Goal: Check status: Check status

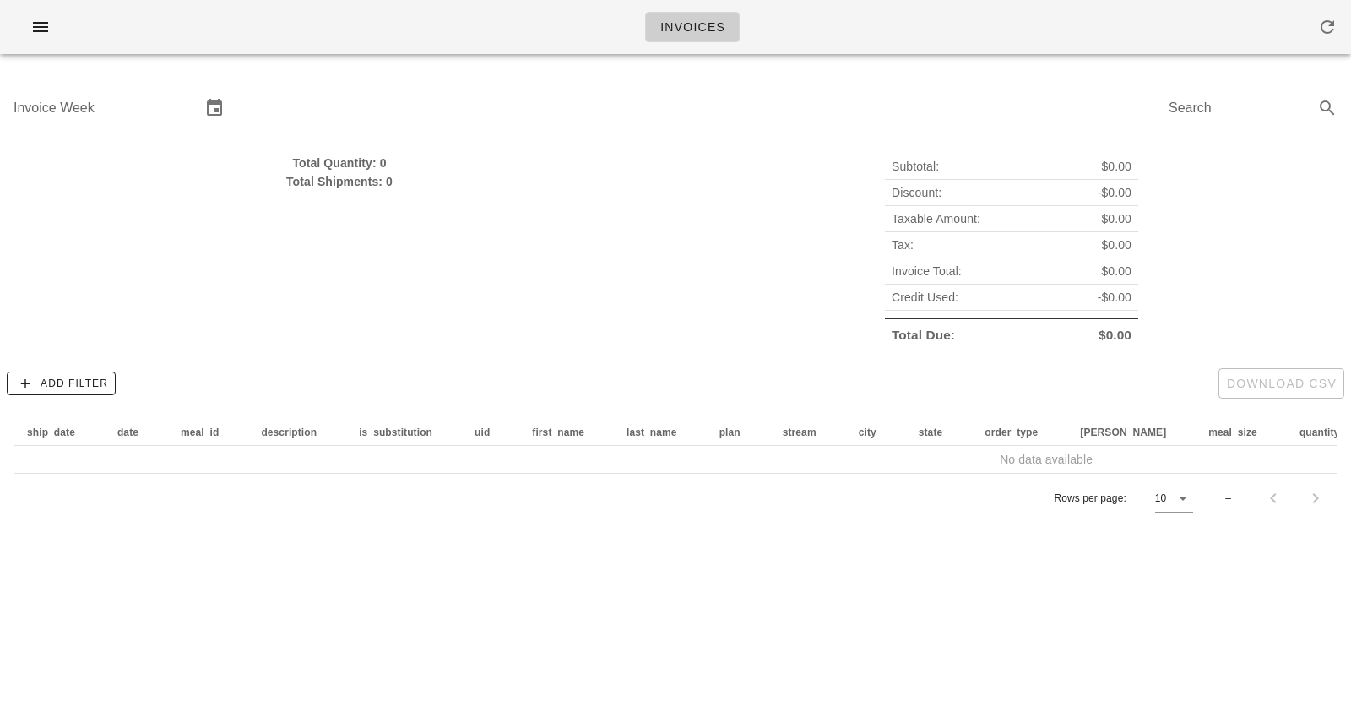
click at [178, 109] on input "Invoice Week" at bounding box center [107, 108] width 187 height 27
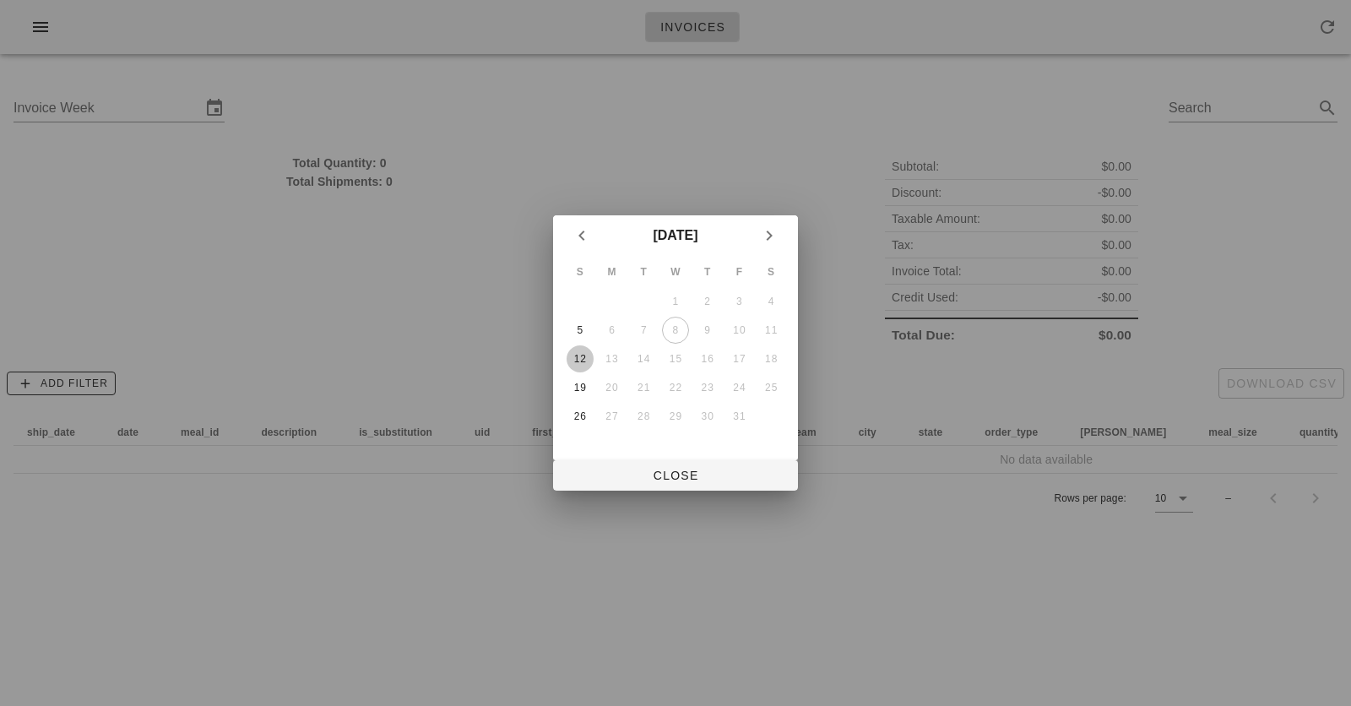
click at [590, 355] on div "12" at bounding box center [579, 359] width 27 height 12
click at [686, 470] on span "Close" at bounding box center [675, 476] width 218 height 14
type input "[DATE]"
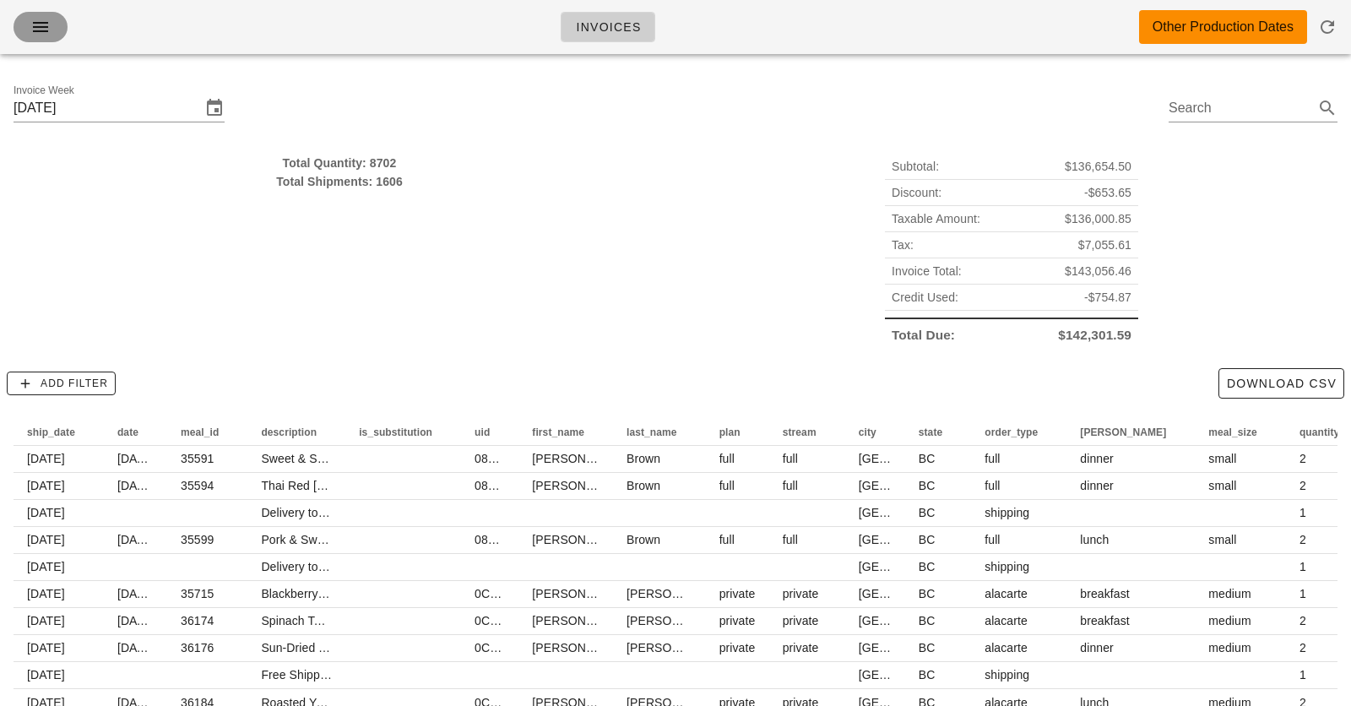
click at [46, 25] on icon "button" at bounding box center [40, 27] width 20 height 20
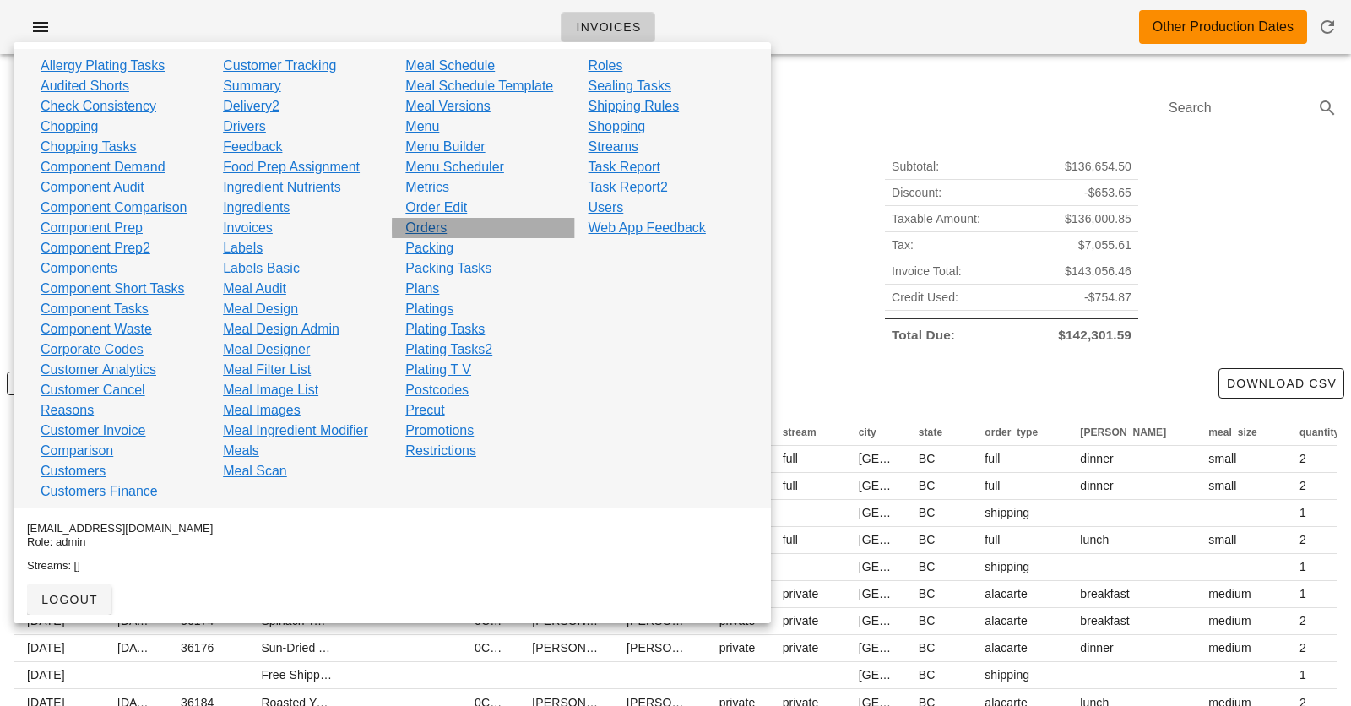
click at [451, 226] on div "Orders" at bounding box center [483, 228] width 182 height 20
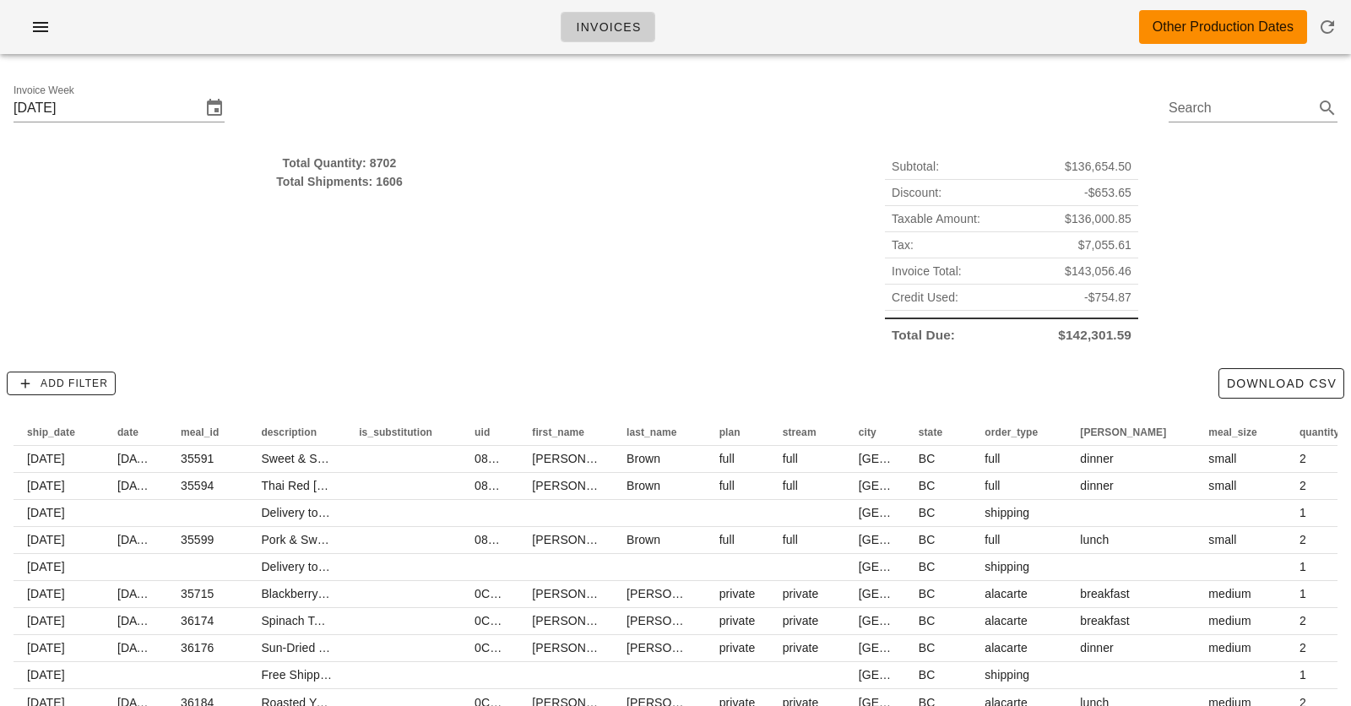
click at [253, 68] on div "Invoice Week [DATE] Search" at bounding box center [675, 111] width 1351 height 86
click at [141, 106] on input "[DATE]" at bounding box center [107, 108] width 187 height 27
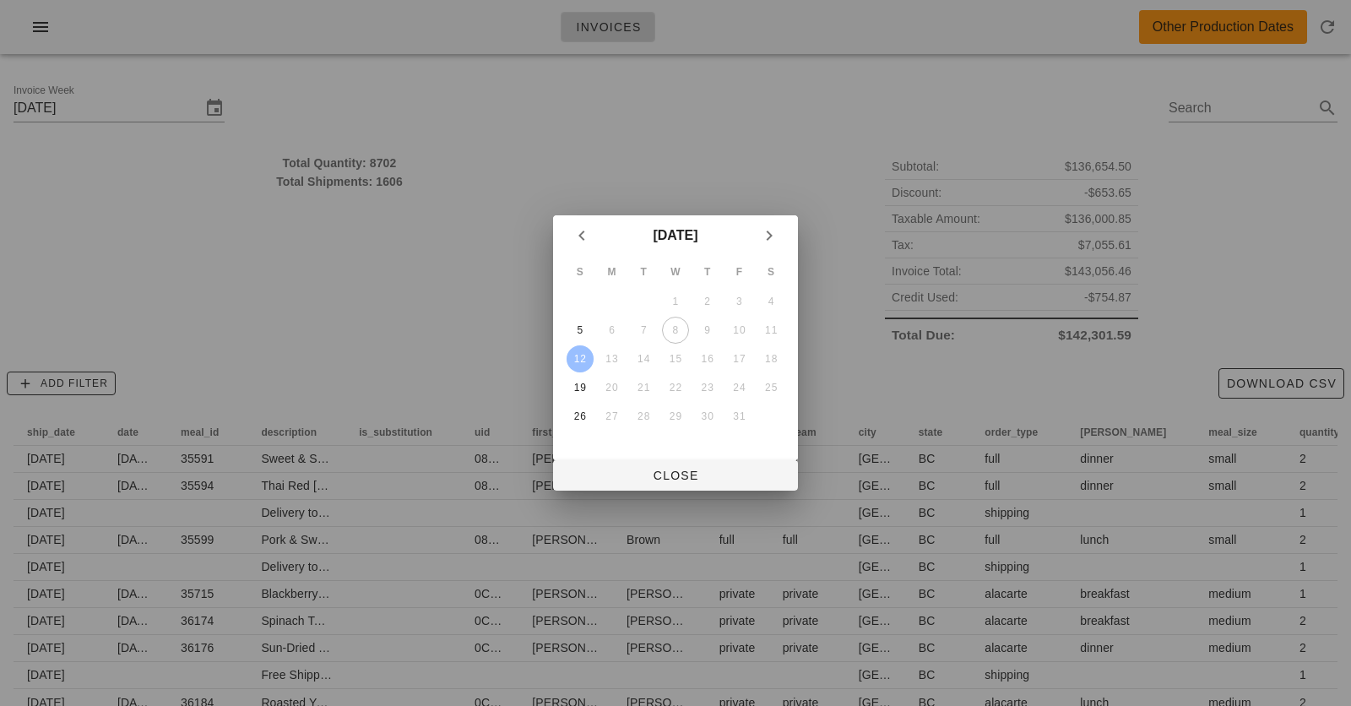
click at [101, 47] on div at bounding box center [675, 353] width 1351 height 706
click at [42, 30] on div at bounding box center [675, 353] width 1351 height 706
click at [659, 486] on button "Close" at bounding box center [675, 475] width 245 height 30
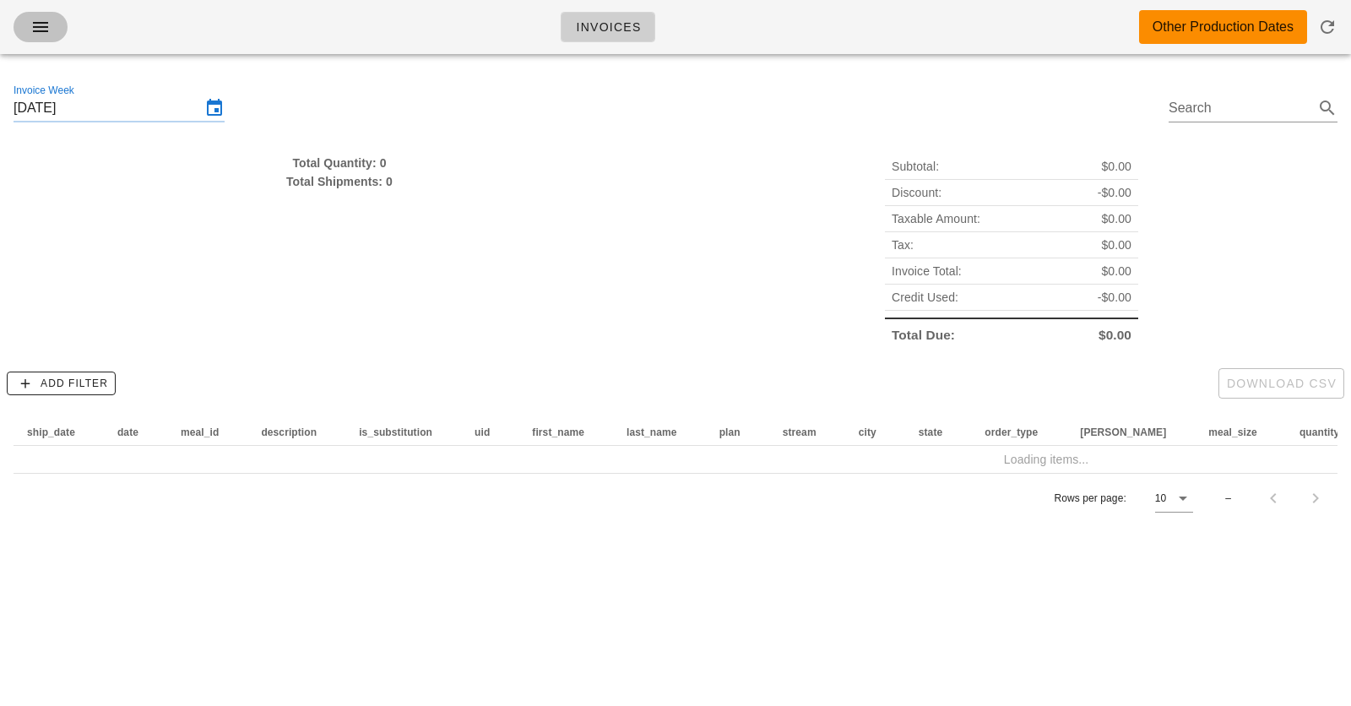
click at [49, 31] on icon "button" at bounding box center [40, 27] width 20 height 20
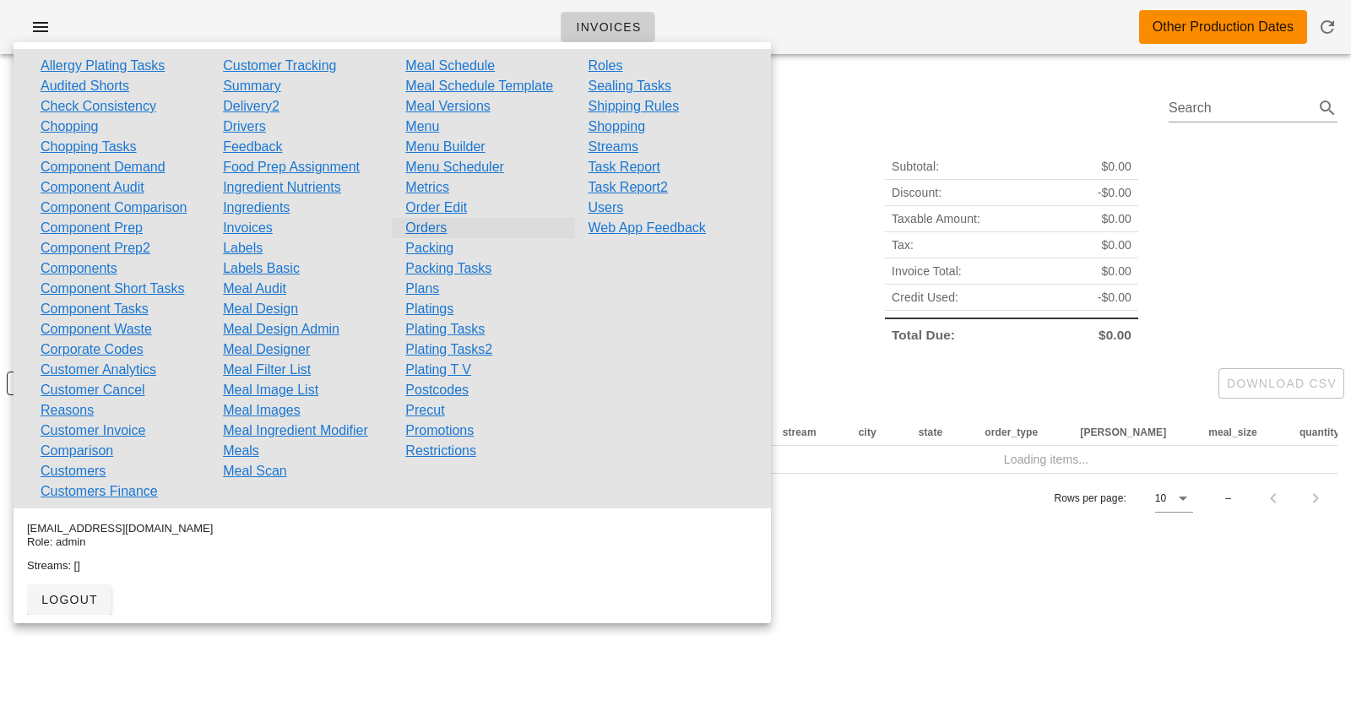
click at [435, 224] on link "Orders" at bounding box center [425, 228] width 41 height 20
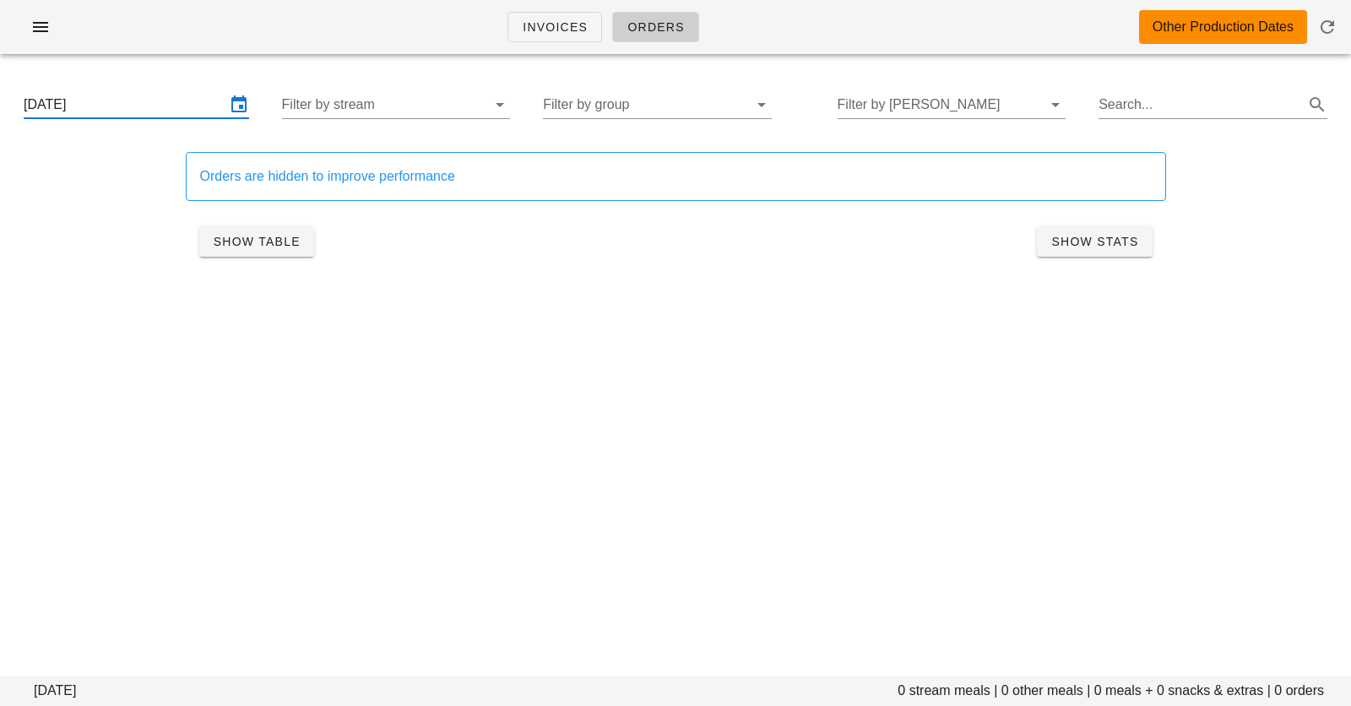
click at [171, 100] on input "[DATE]" at bounding box center [125, 104] width 202 height 27
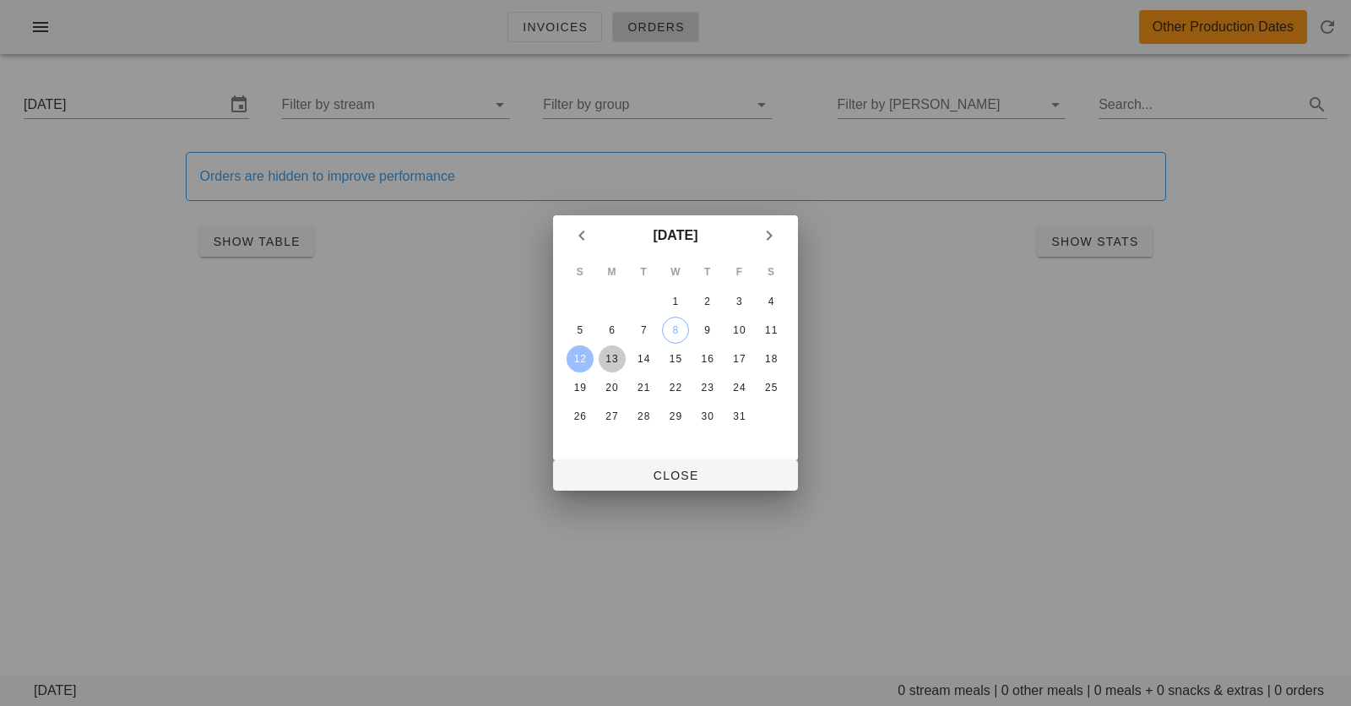
click at [620, 359] on div "13" at bounding box center [612, 359] width 27 height 12
click at [671, 360] on div "15" at bounding box center [675, 359] width 27 height 12
click at [612, 355] on div "13" at bounding box center [612, 359] width 27 height 12
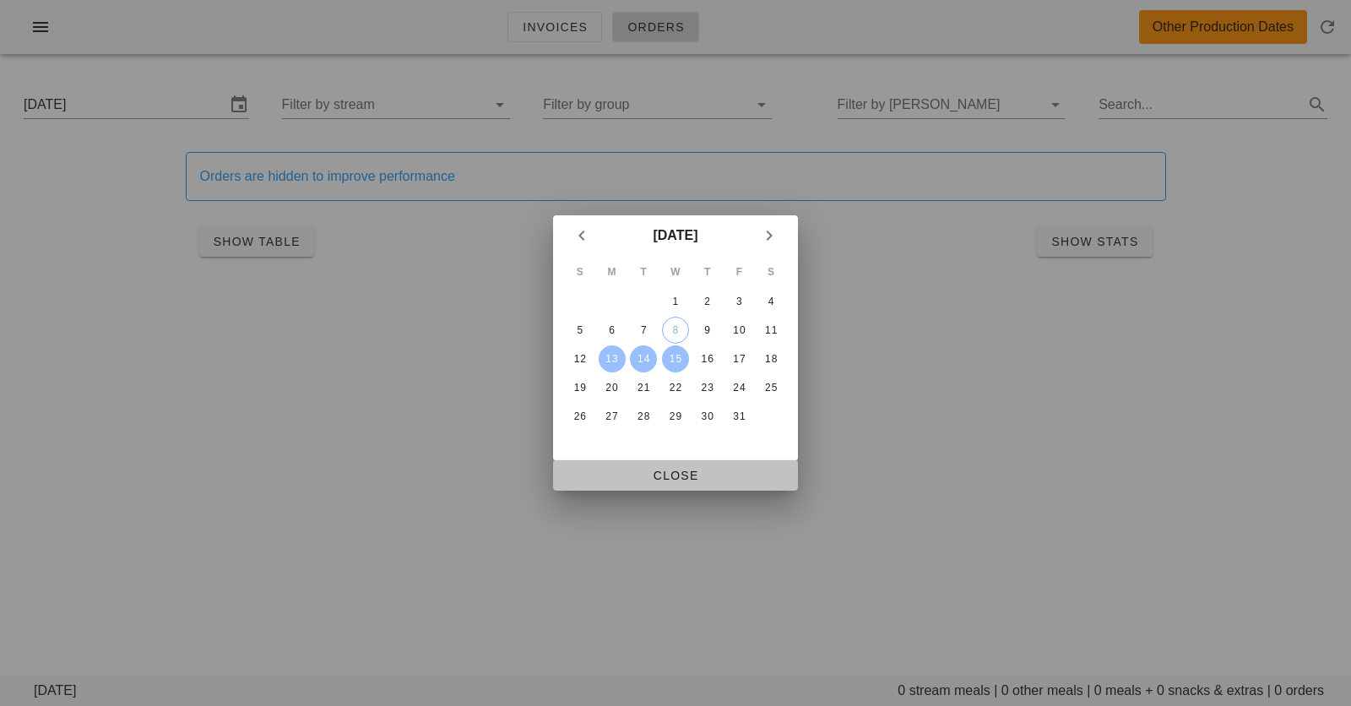
click at [669, 480] on span "Close" at bounding box center [675, 476] width 218 height 14
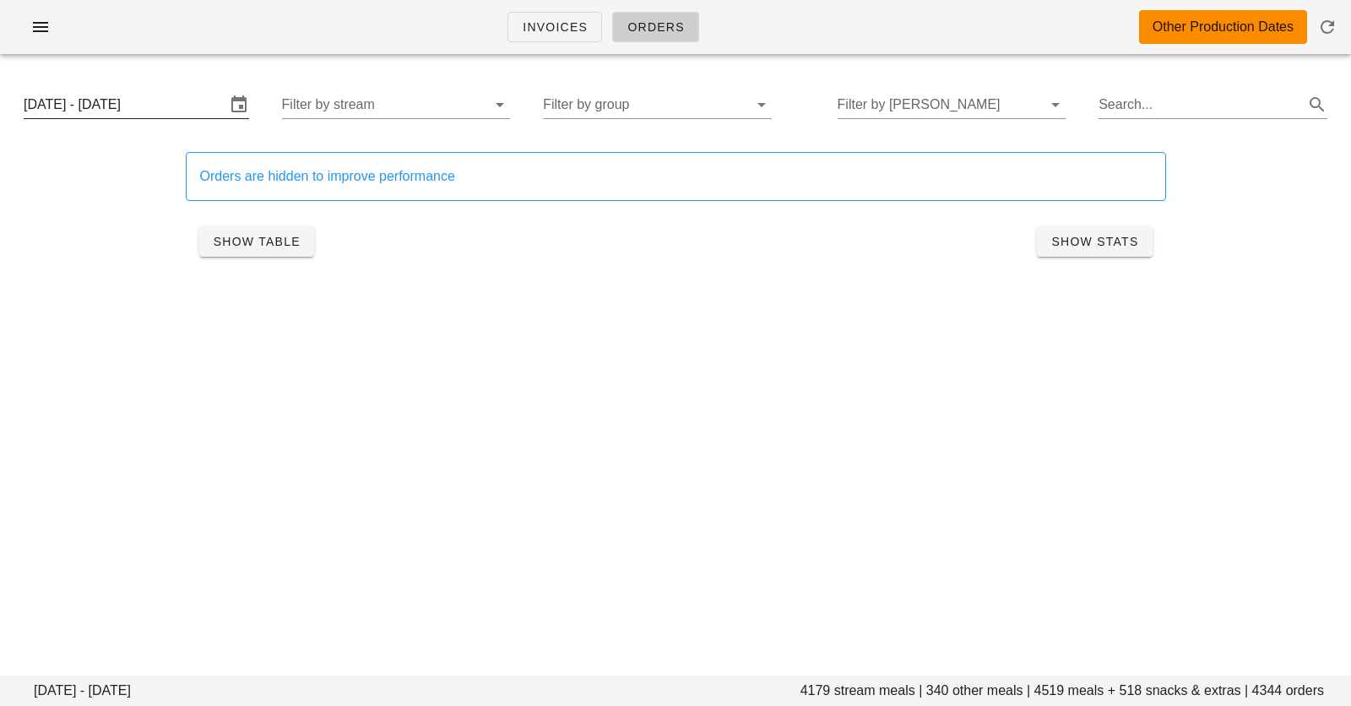
click at [197, 100] on input "[DATE] - [DATE]" at bounding box center [125, 104] width 202 height 27
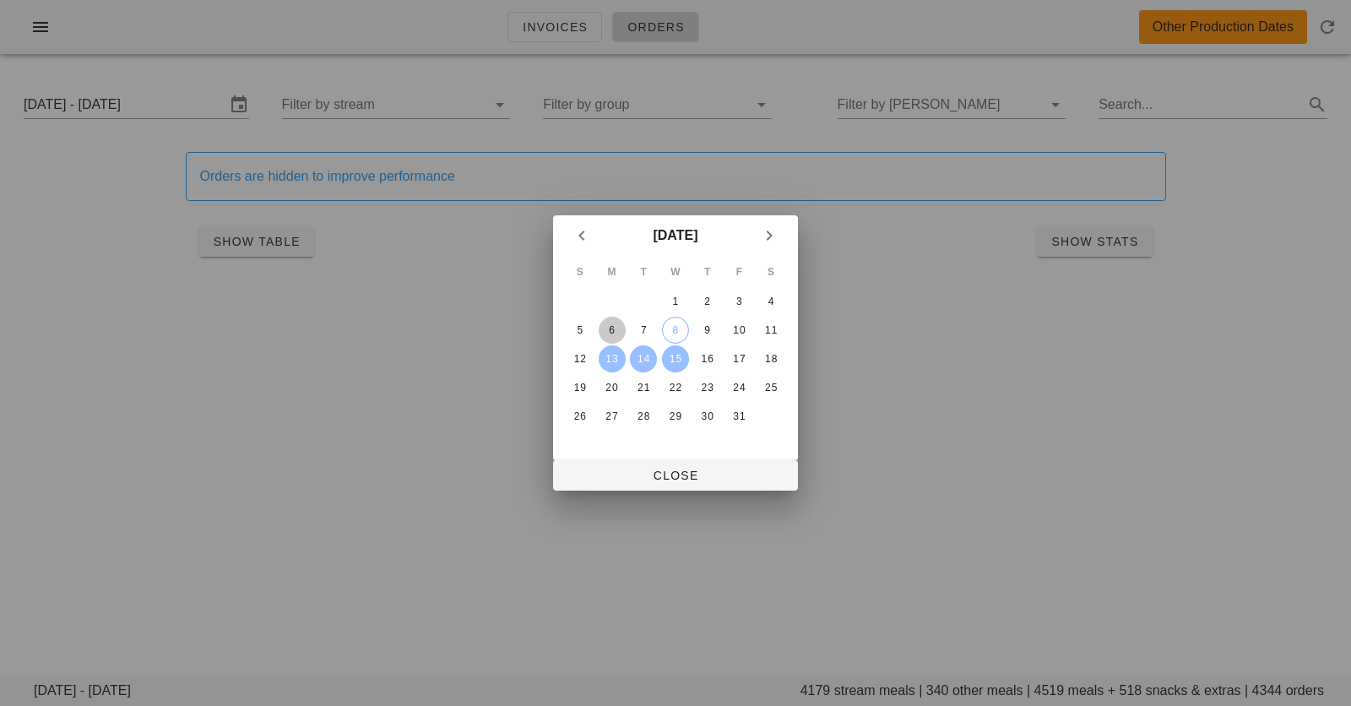
click at [606, 331] on div "6" at bounding box center [612, 330] width 27 height 12
click at [670, 332] on div "8" at bounding box center [675, 330] width 25 height 12
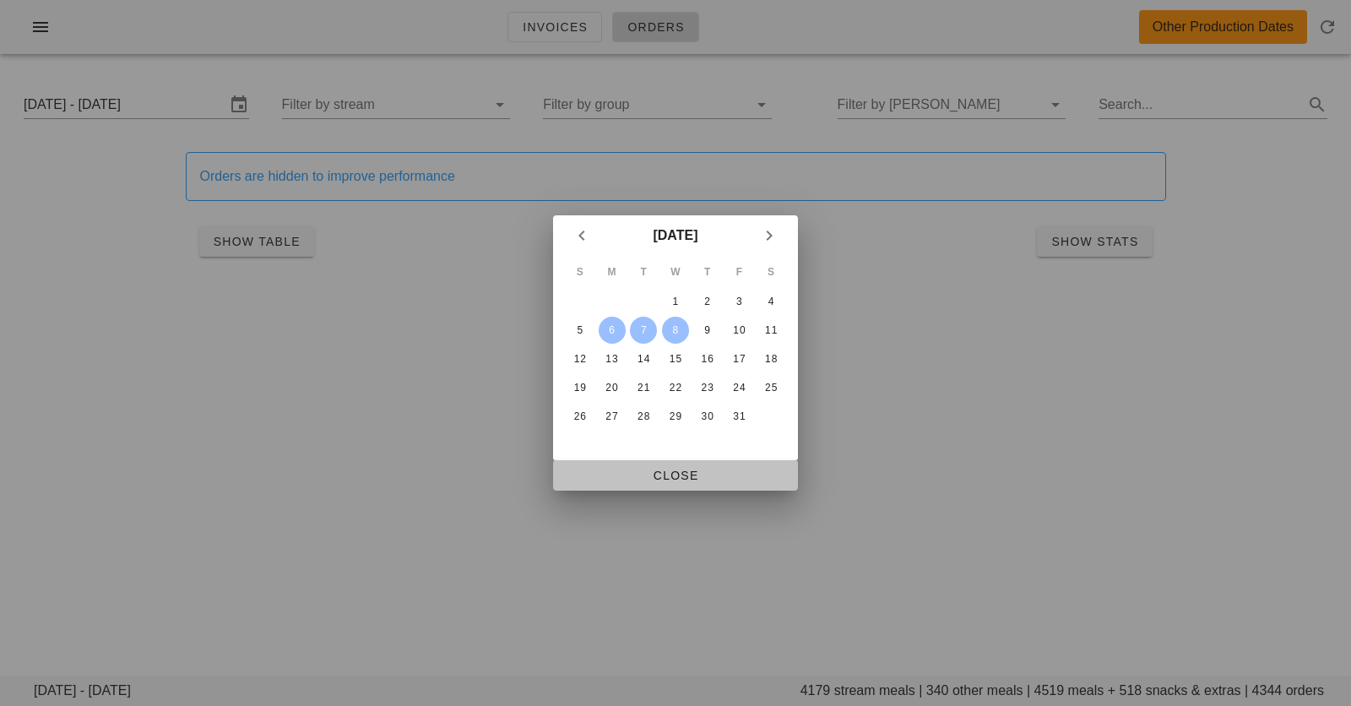
click at [666, 470] on span "Close" at bounding box center [675, 476] width 218 height 14
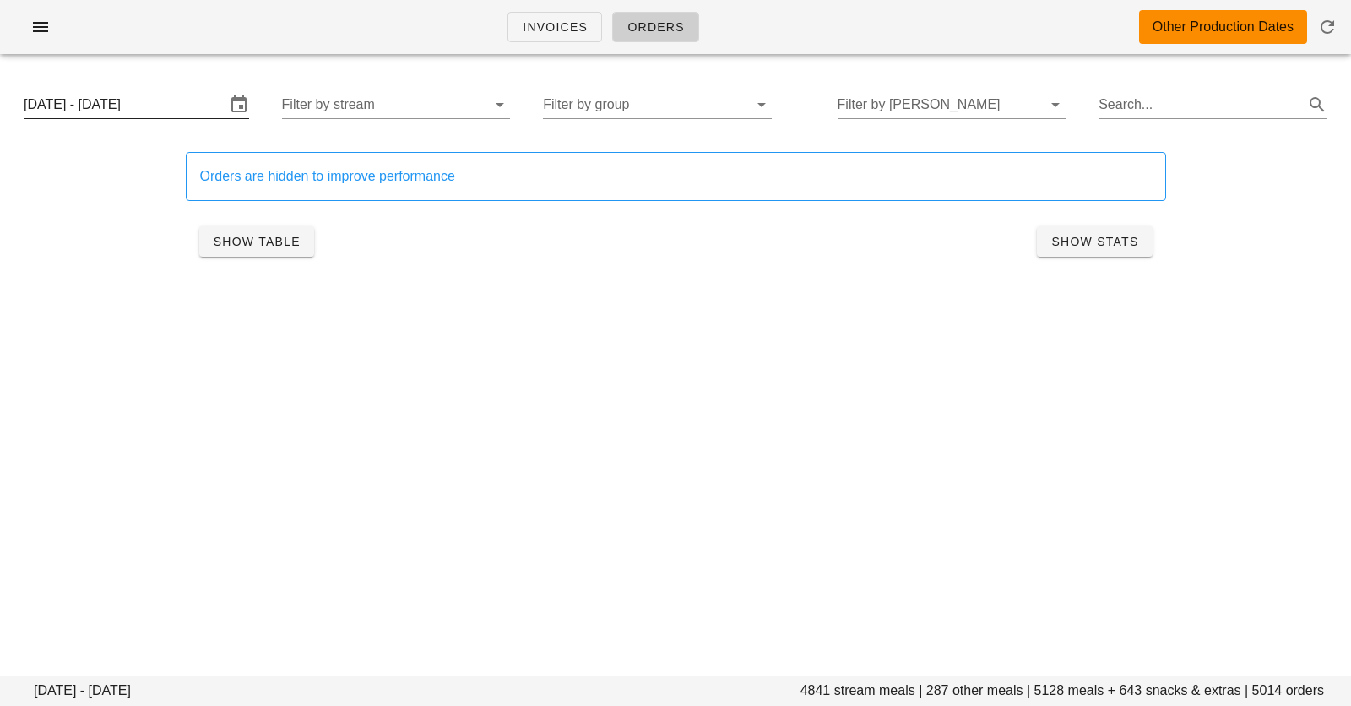
click at [176, 112] on input "[DATE] - [DATE]" at bounding box center [125, 104] width 202 height 27
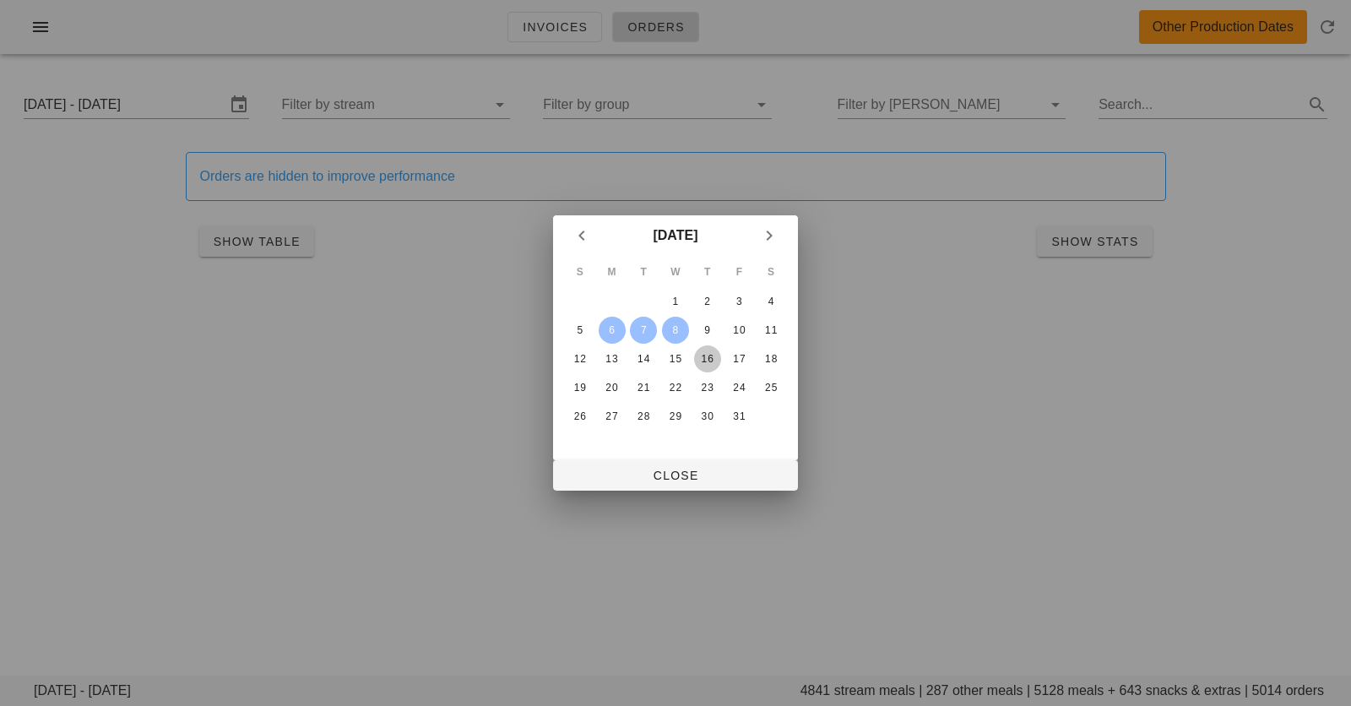
click at [702, 361] on div "16" at bounding box center [707, 359] width 27 height 12
click at [772, 361] on div "18" at bounding box center [770, 359] width 27 height 12
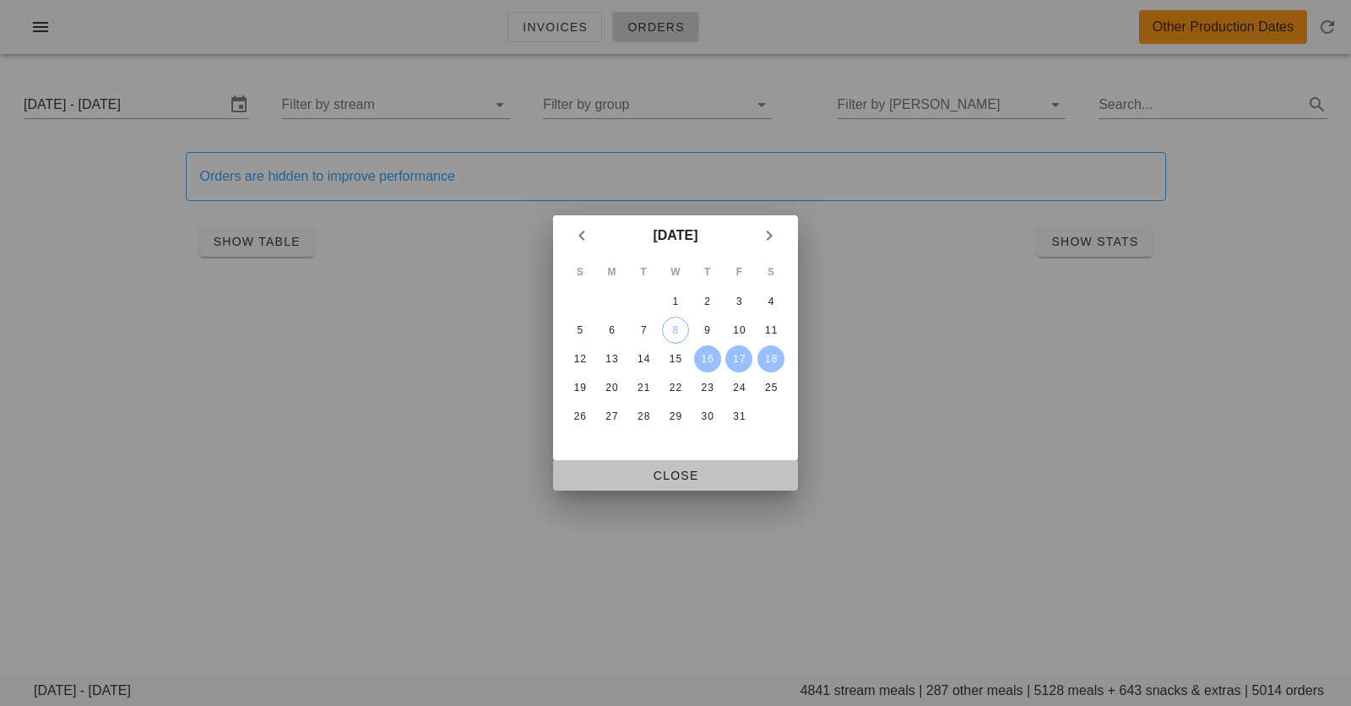
click at [702, 472] on span "Close" at bounding box center [675, 476] width 218 height 14
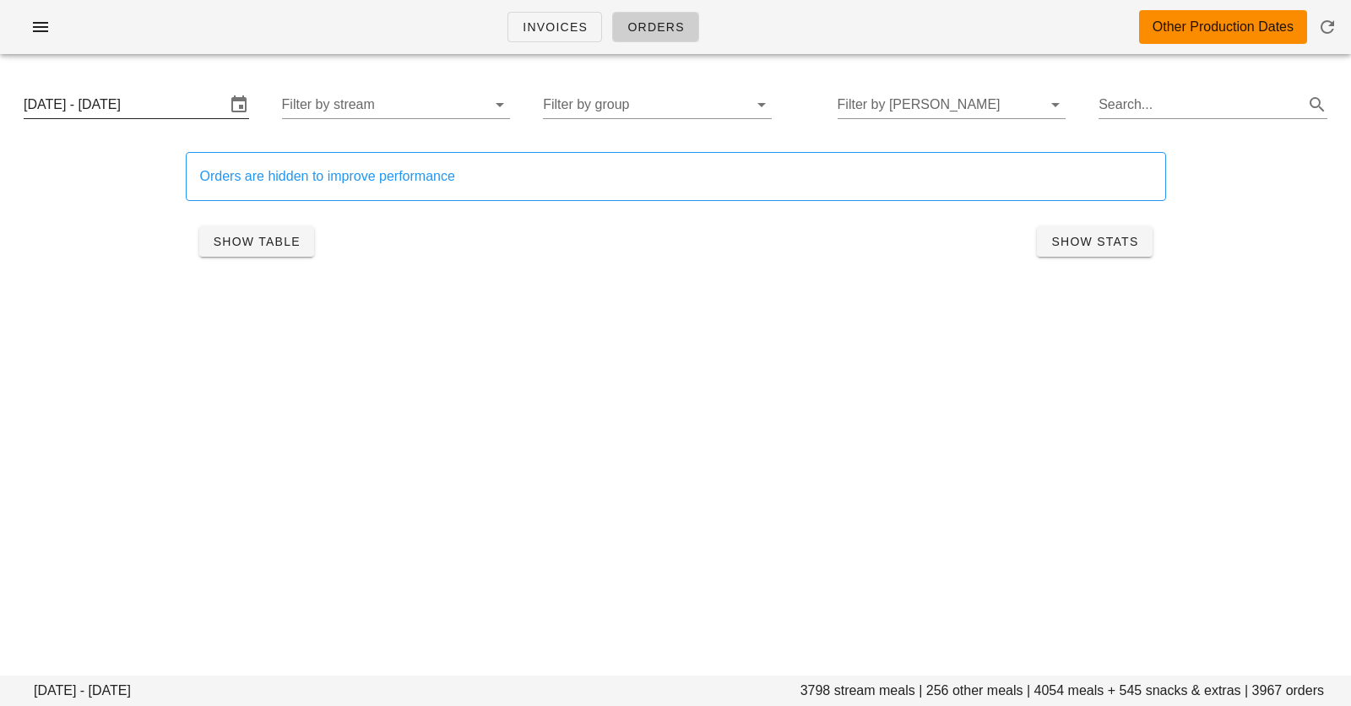
click at [175, 100] on input "[DATE] - [DATE]" at bounding box center [125, 104] width 202 height 27
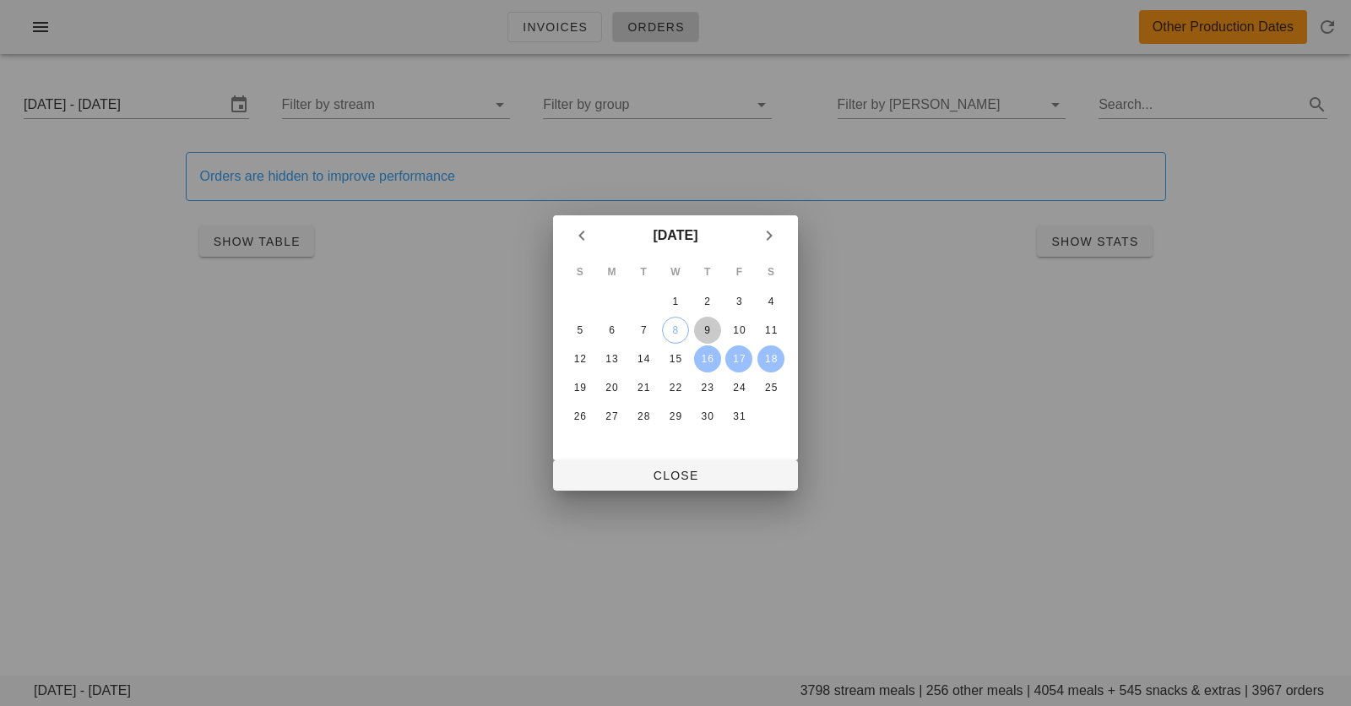
click at [702, 332] on div "9" at bounding box center [707, 330] width 27 height 12
click at [773, 331] on div "11" at bounding box center [770, 330] width 27 height 12
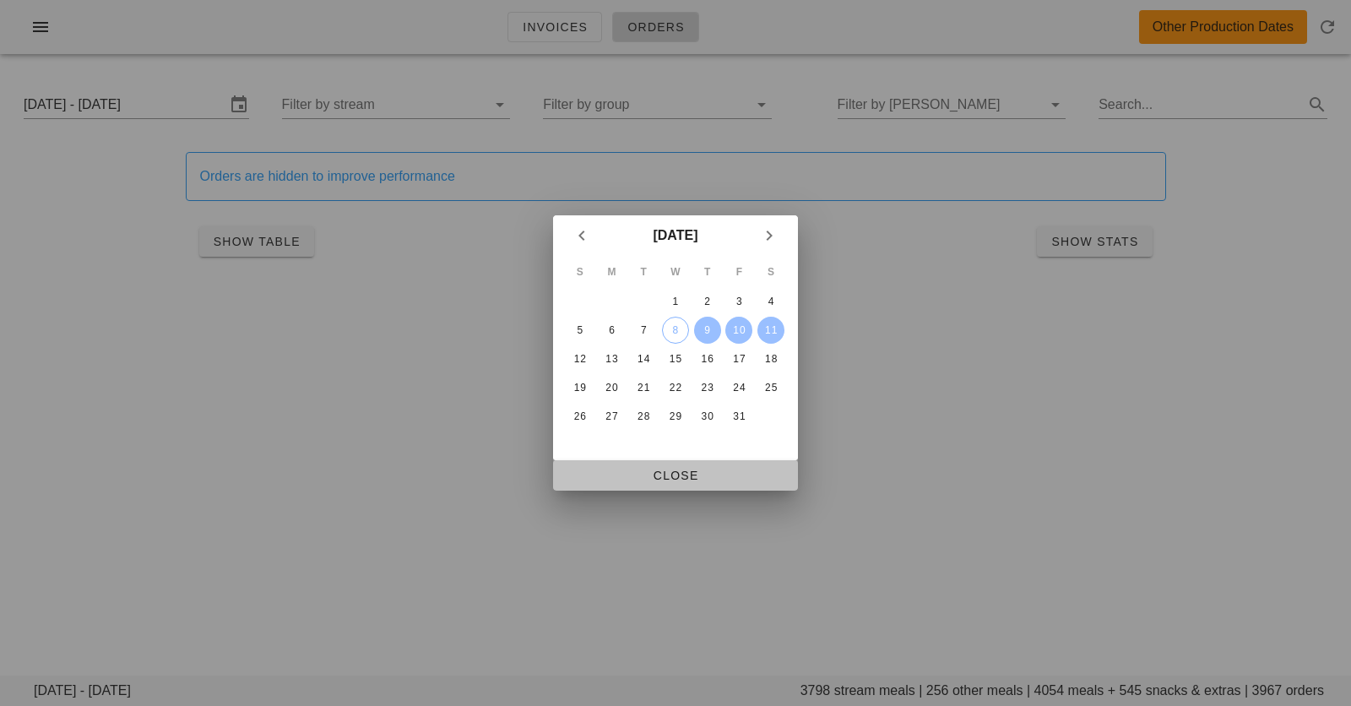
click at [664, 482] on span "Close" at bounding box center [675, 476] width 218 height 14
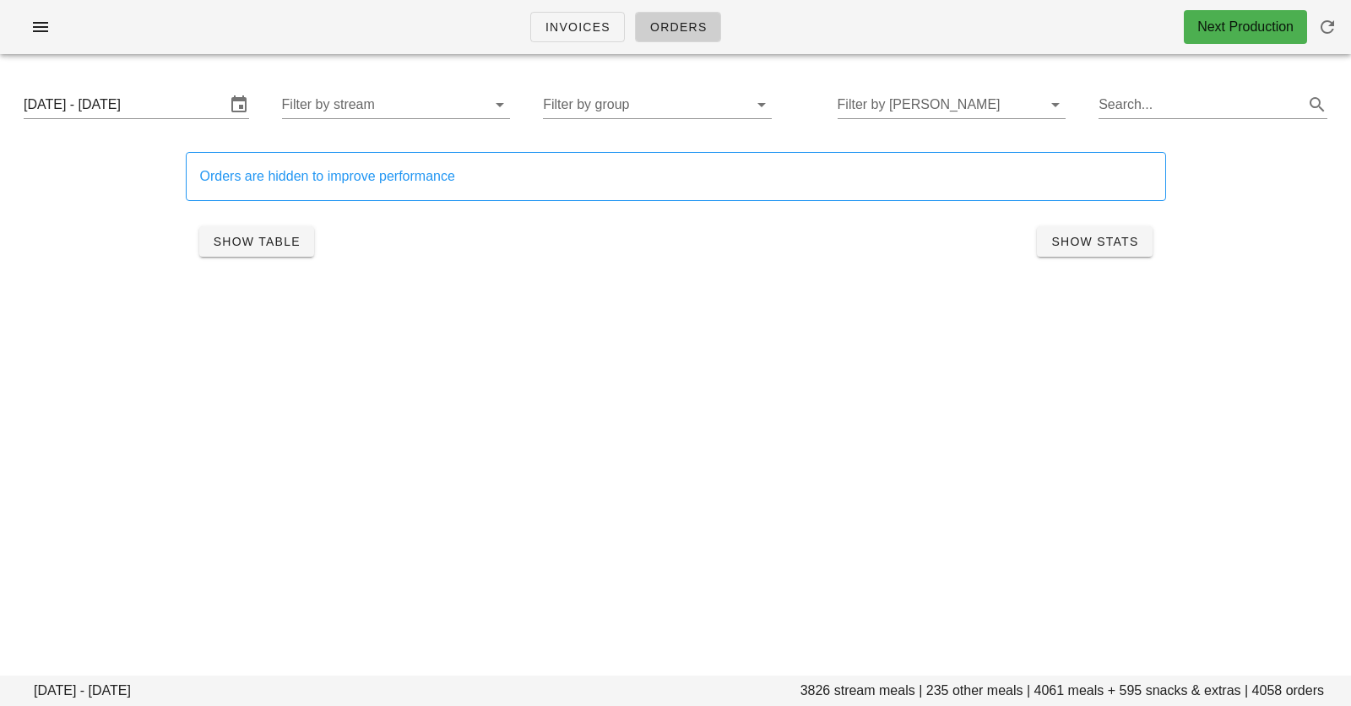
click at [461, 28] on div "Invoices Orders Next Production" at bounding box center [675, 27] width 1351 height 54
